Goal: Task Accomplishment & Management: Manage account settings

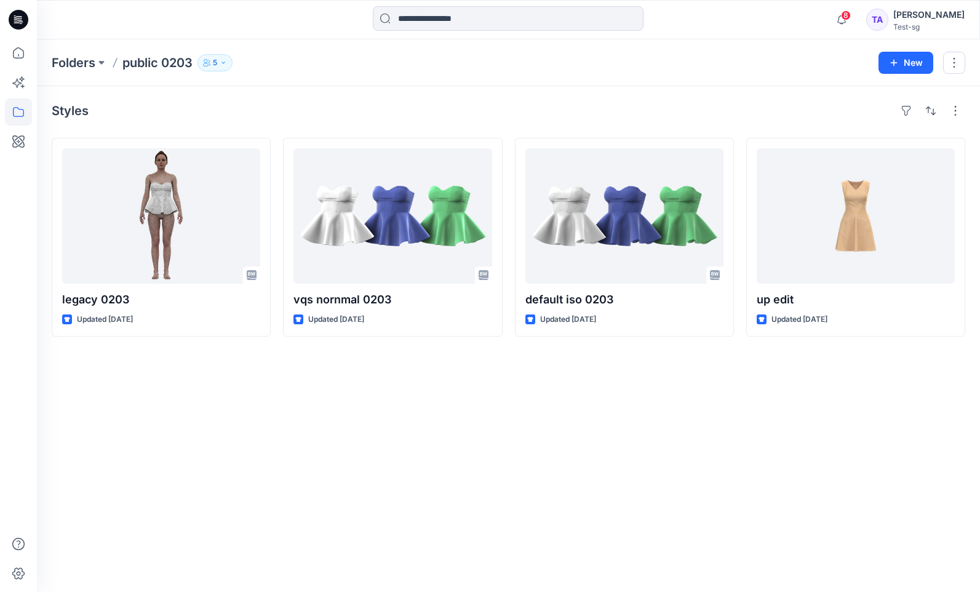
click at [942, 22] on div "[PERSON_NAME]" at bounding box center [929, 14] width 71 height 15
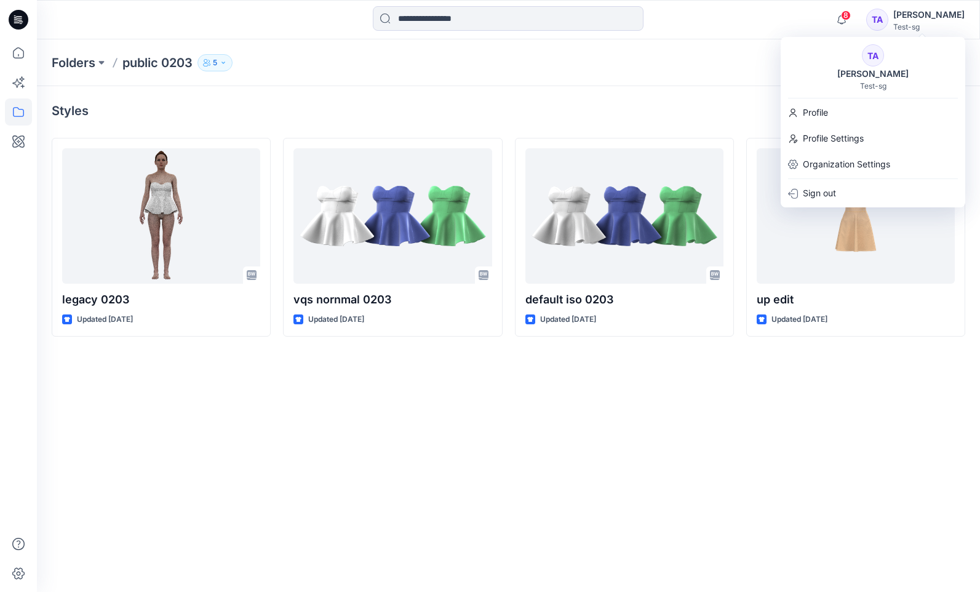
click at [800, 445] on div "Styles legacy 0203 Updated [DATE] vqs nornmal 0203 Updated [DATE] default iso 0…" at bounding box center [508, 339] width 943 height 506
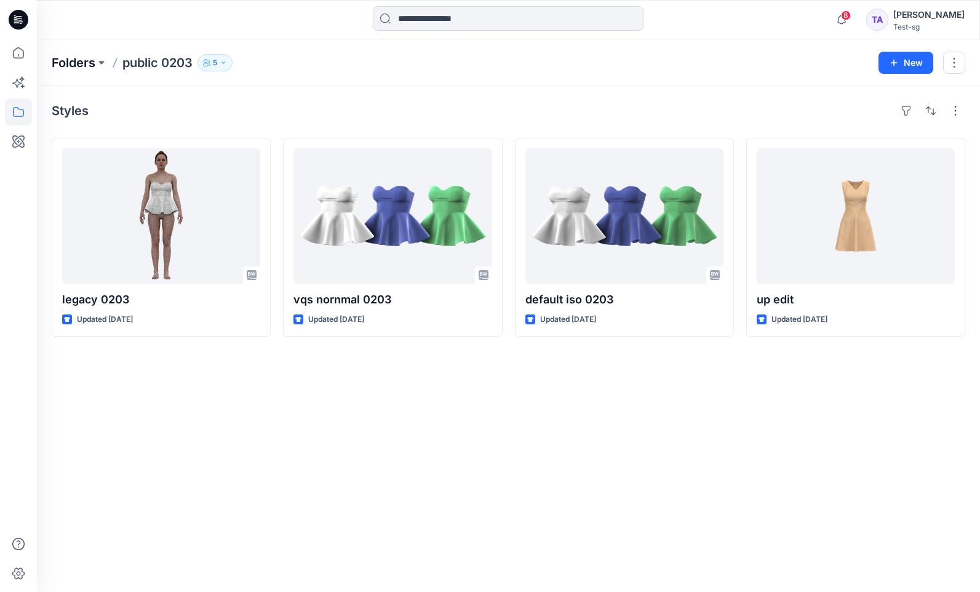
click at [64, 66] on p "Folders" at bounding box center [74, 62] width 44 height 17
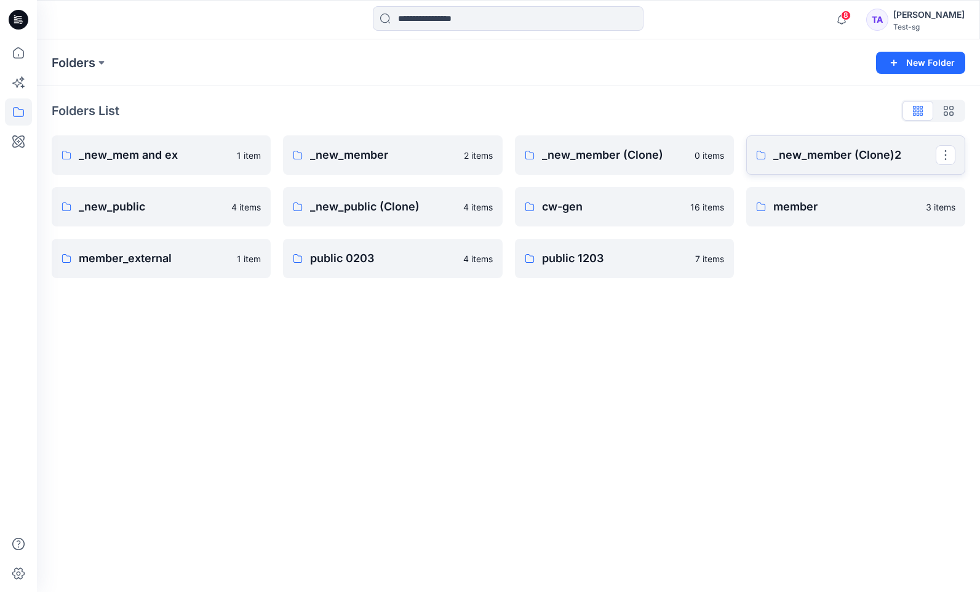
click at [763, 159] on icon at bounding box center [761, 155] width 9 height 9
click at [332, 210] on p "_new_public (Clone)" at bounding box center [391, 206] width 162 height 17
click at [148, 209] on p "_new_public" at bounding box center [160, 206] width 162 height 17
click at [904, 14] on div "TA [PERSON_NAME] Test-sg" at bounding box center [916, 19] width 98 height 25
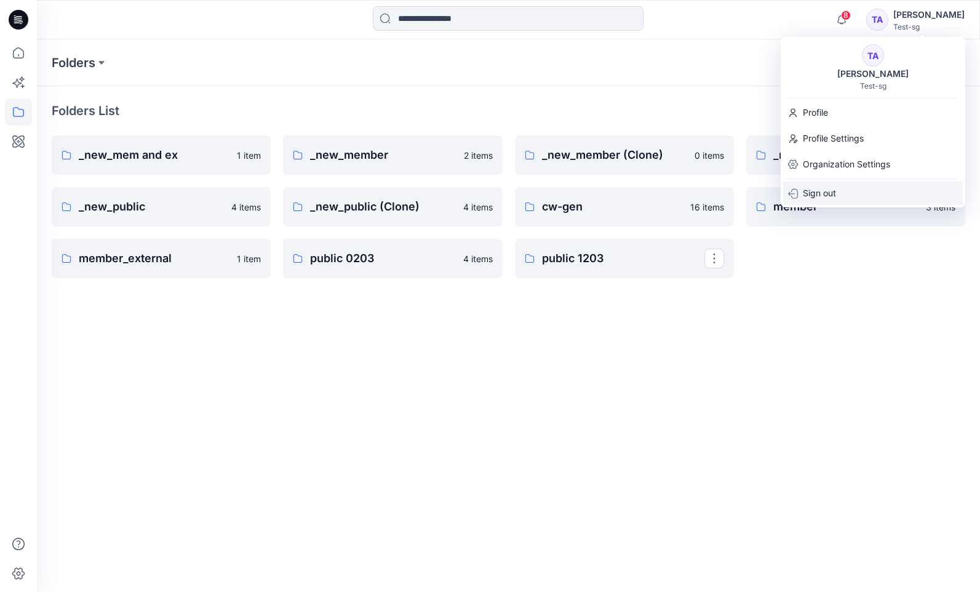
click at [852, 189] on div "Sign out" at bounding box center [873, 193] width 180 height 23
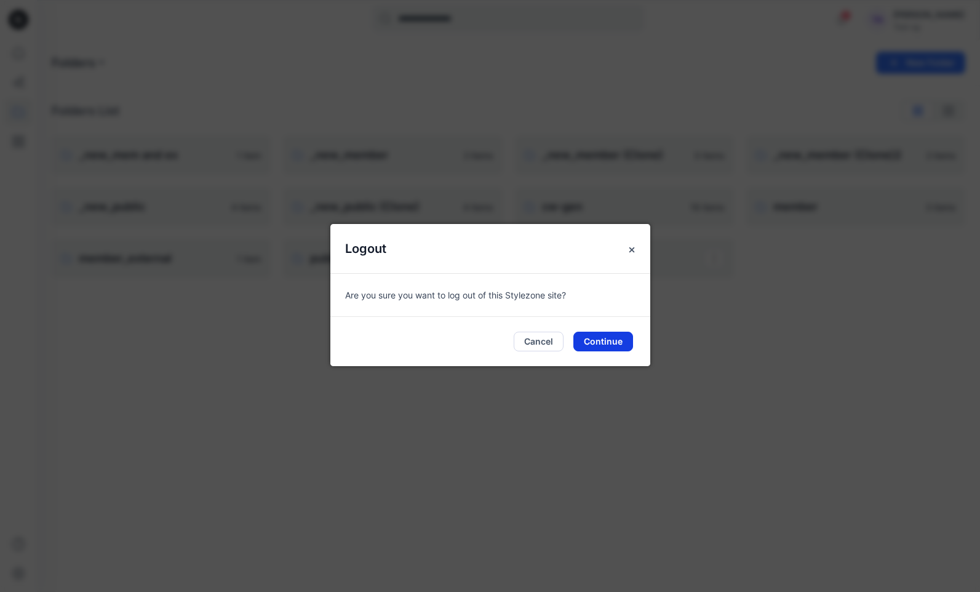
click at [601, 338] on button "Continue" at bounding box center [604, 342] width 60 height 20
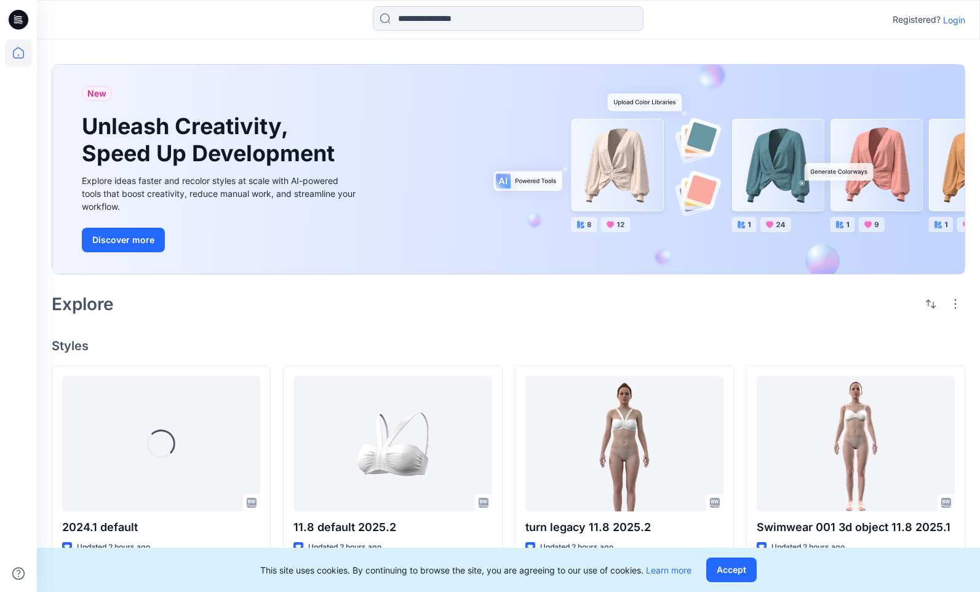
click at [954, 21] on p "Login" at bounding box center [954, 20] width 22 height 13
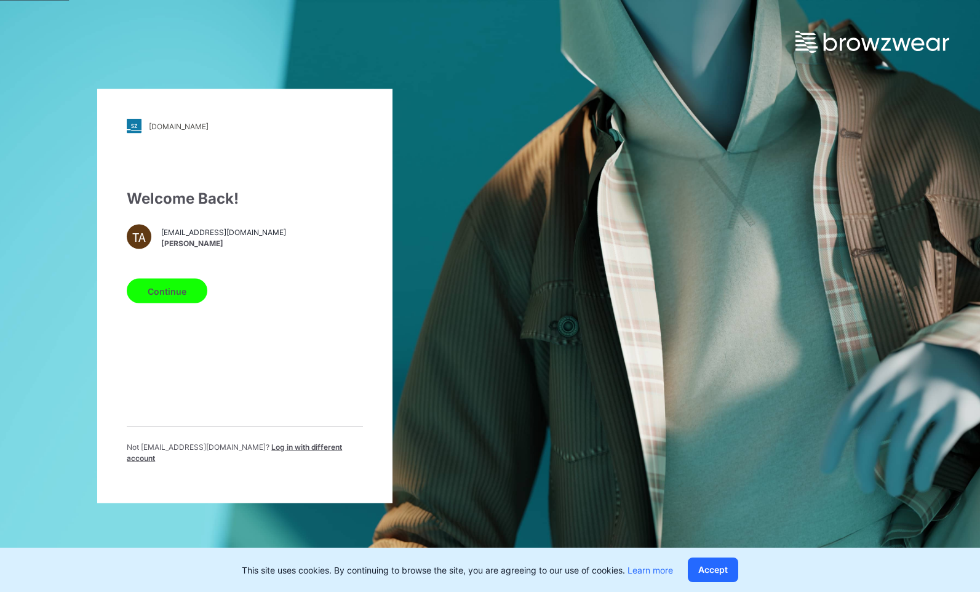
click at [338, 453] on span "Log in with different account" at bounding box center [234, 452] width 215 height 20
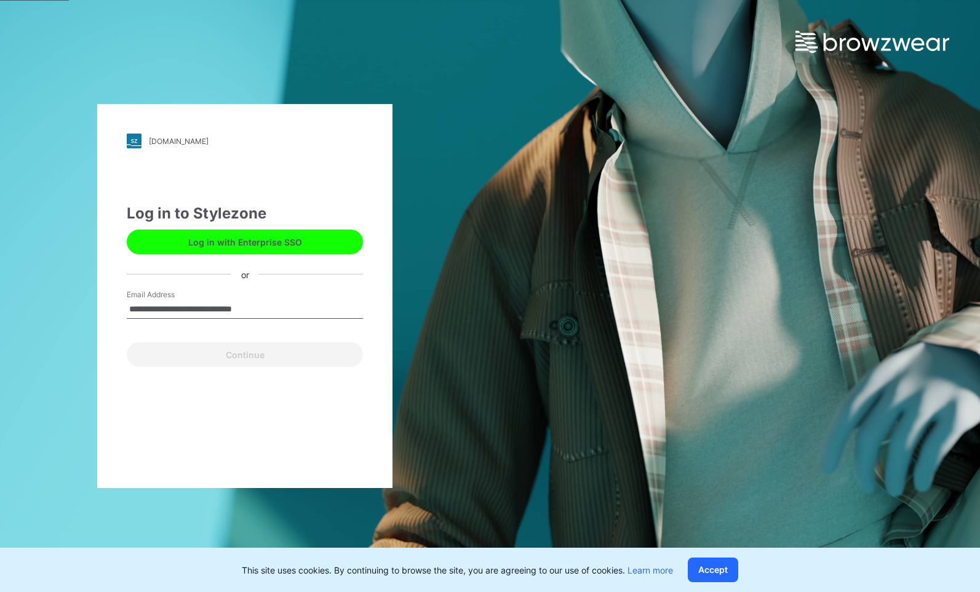
type input "**********"
click at [285, 356] on div "Continue" at bounding box center [245, 352] width 236 height 30
